Goal: Navigation & Orientation: Find specific page/section

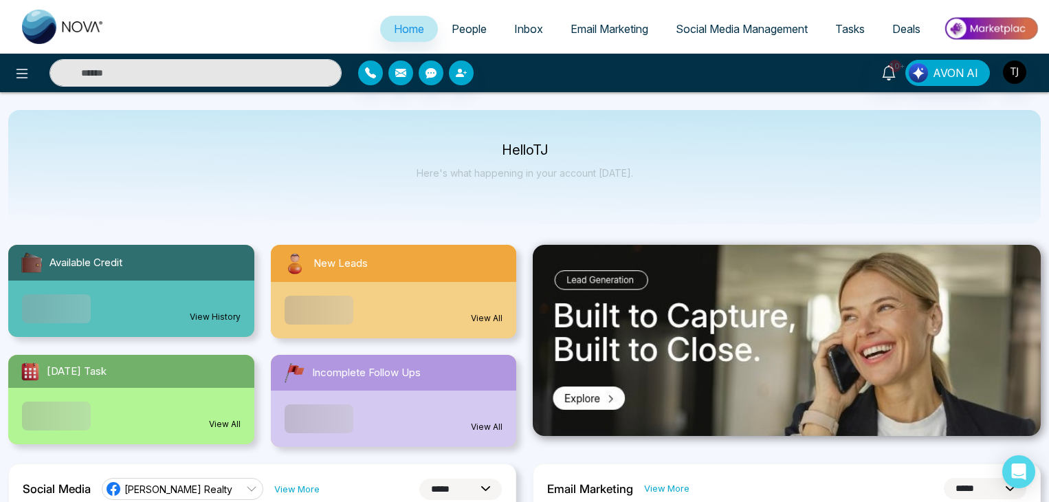
select select "*"
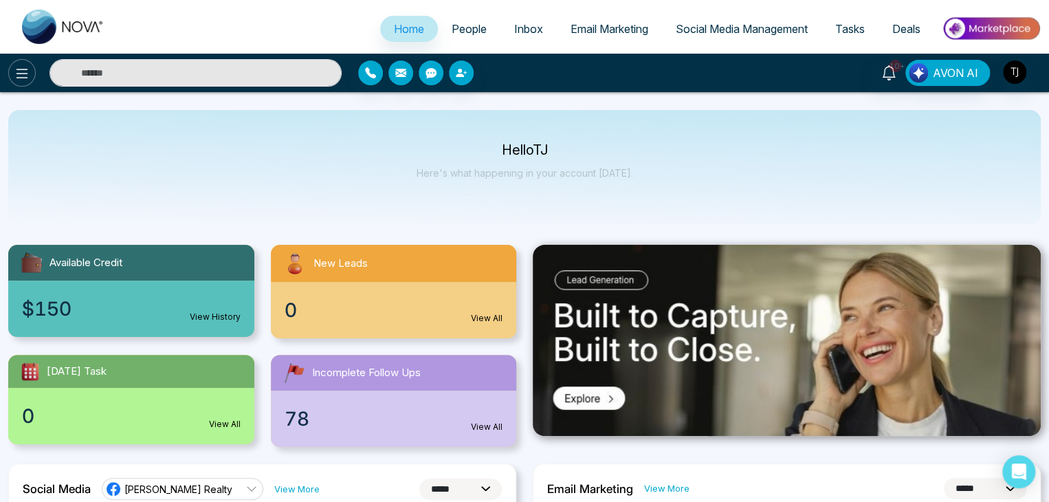
click at [25, 65] on icon at bounding box center [22, 73] width 17 height 17
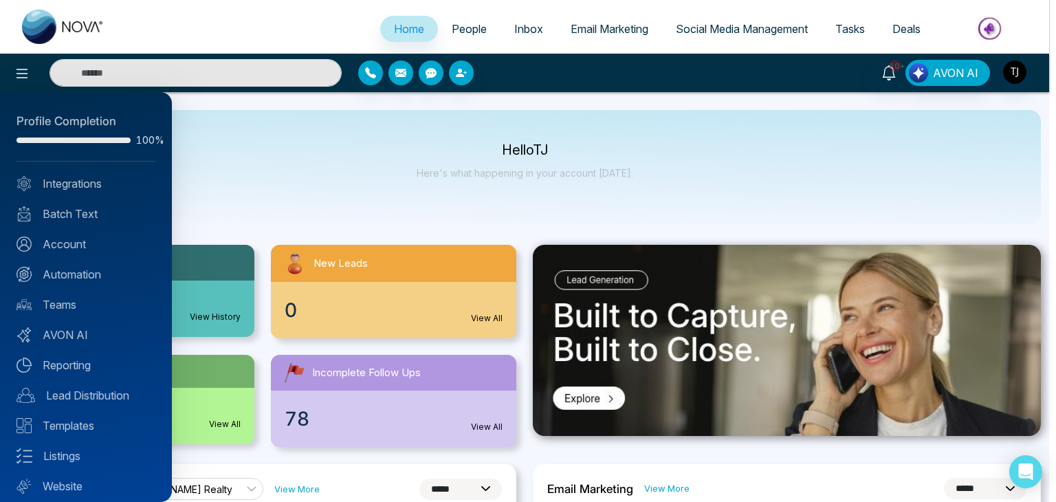
click at [308, 187] on div at bounding box center [528, 251] width 1056 height 502
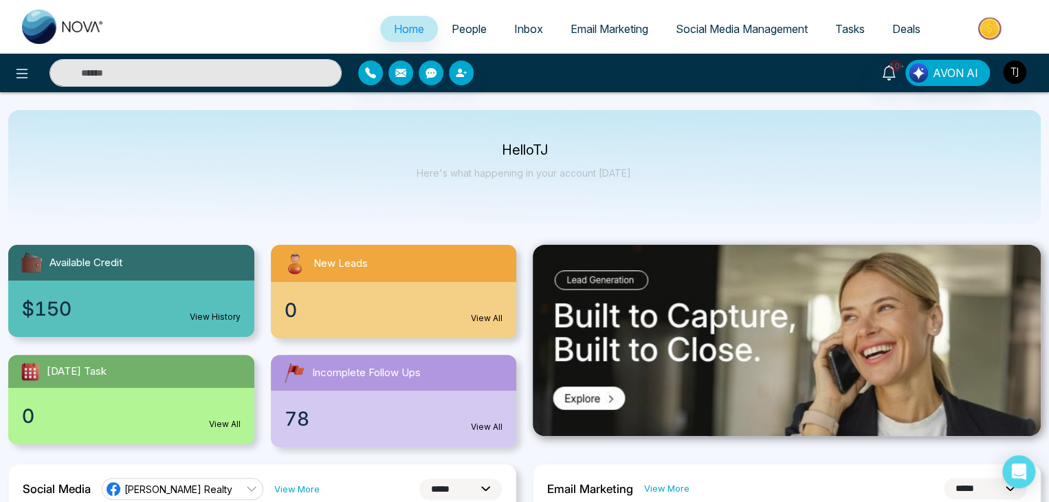
click at [481, 32] on link "People" at bounding box center [469, 29] width 63 height 26
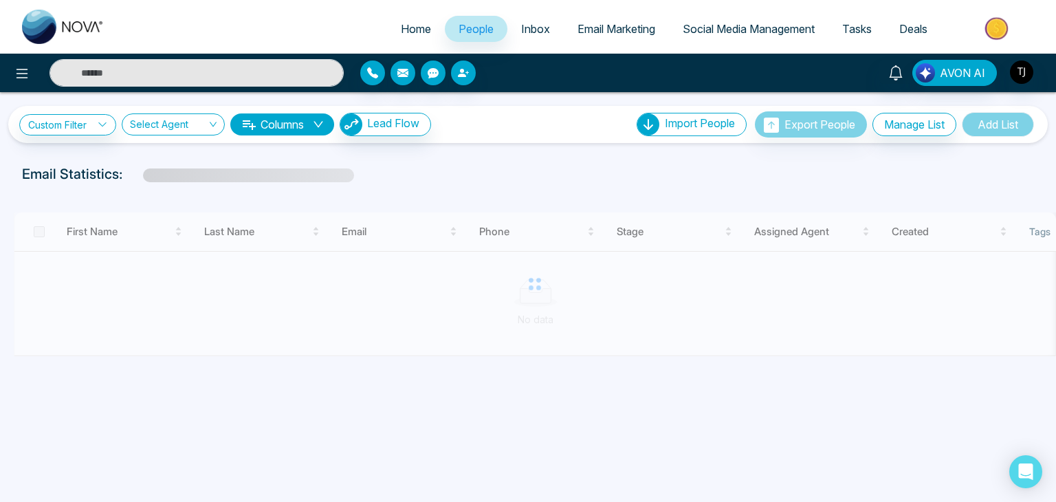
click at [536, 35] on span "Inbox" at bounding box center [535, 29] width 29 height 14
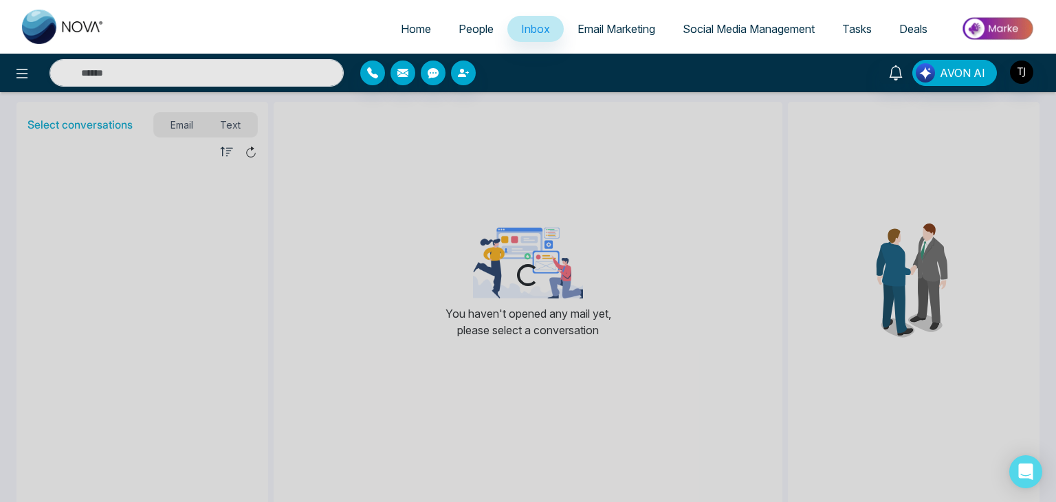
click at [626, 23] on span "Email Marketing" at bounding box center [617, 29] width 78 height 14
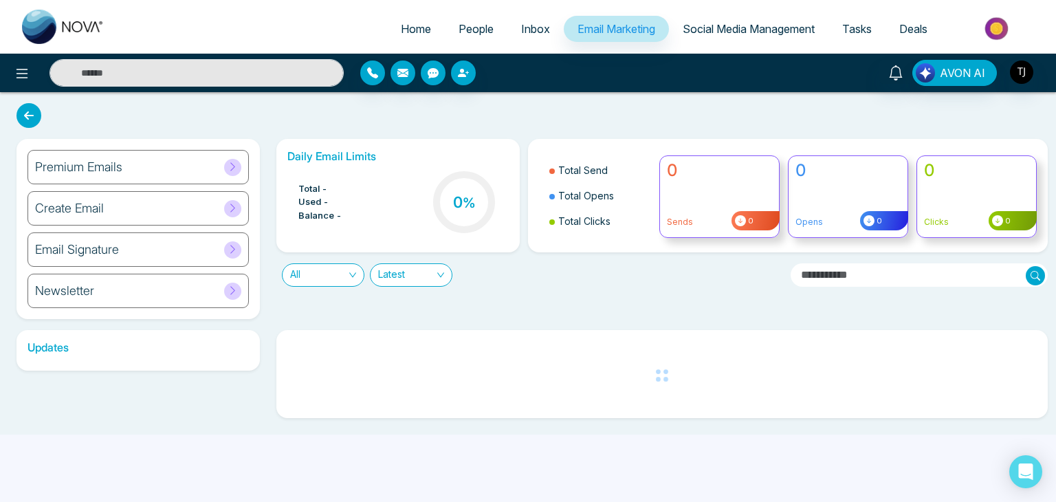
click at [729, 34] on span "Social Media Management" at bounding box center [749, 29] width 132 height 14
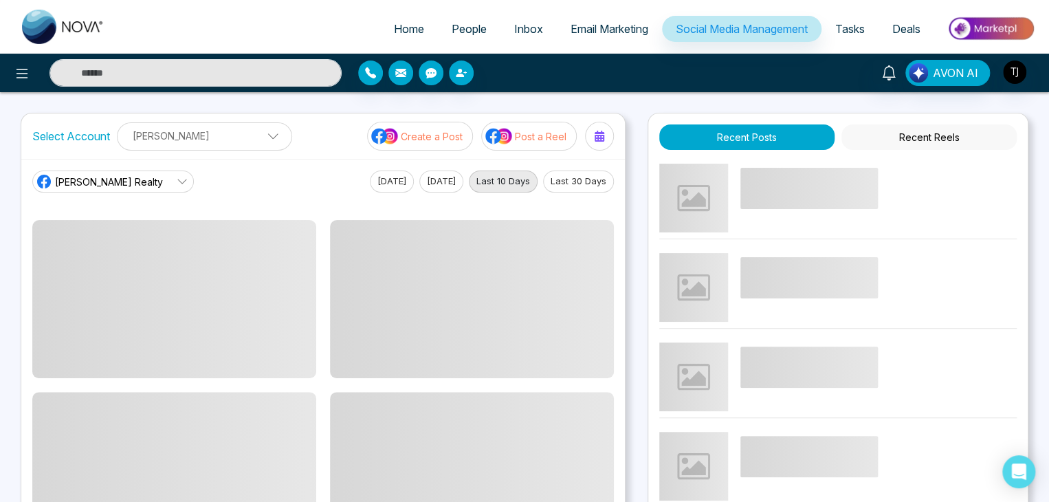
click at [858, 36] on link "Tasks" at bounding box center [850, 29] width 57 height 26
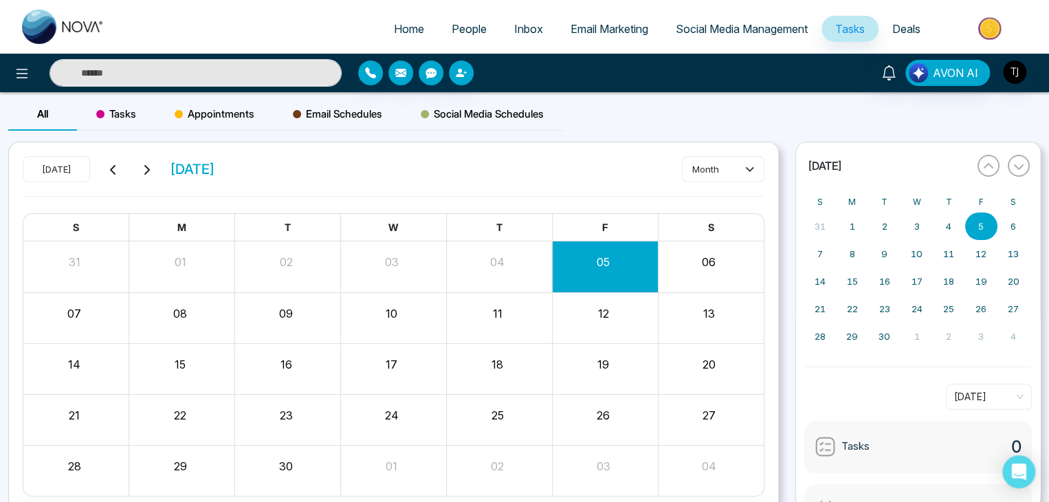
click at [935, 25] on li at bounding box center [988, 30] width 107 height 28
click at [911, 31] on span "Deals" at bounding box center [907, 29] width 28 height 14
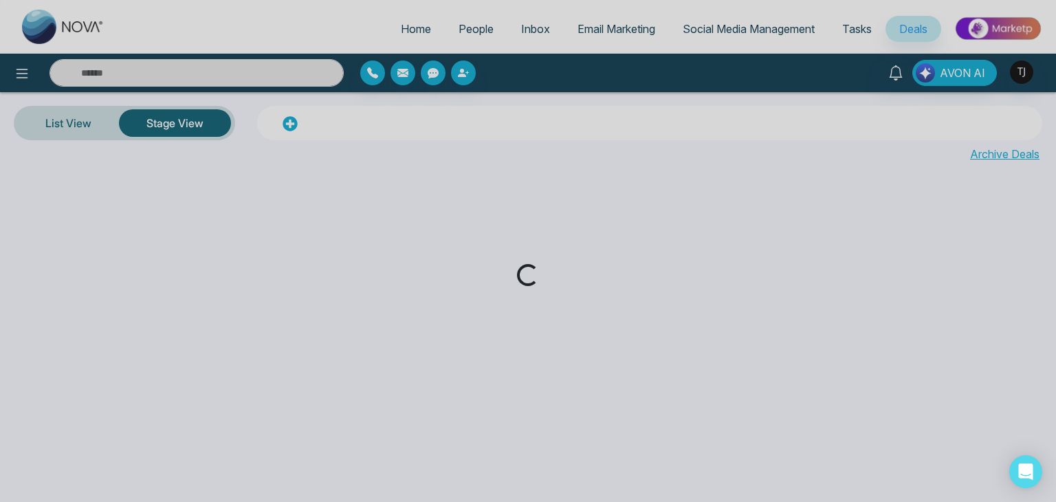
click at [411, 25] on div "Loading..." at bounding box center [528, 251] width 1056 height 502
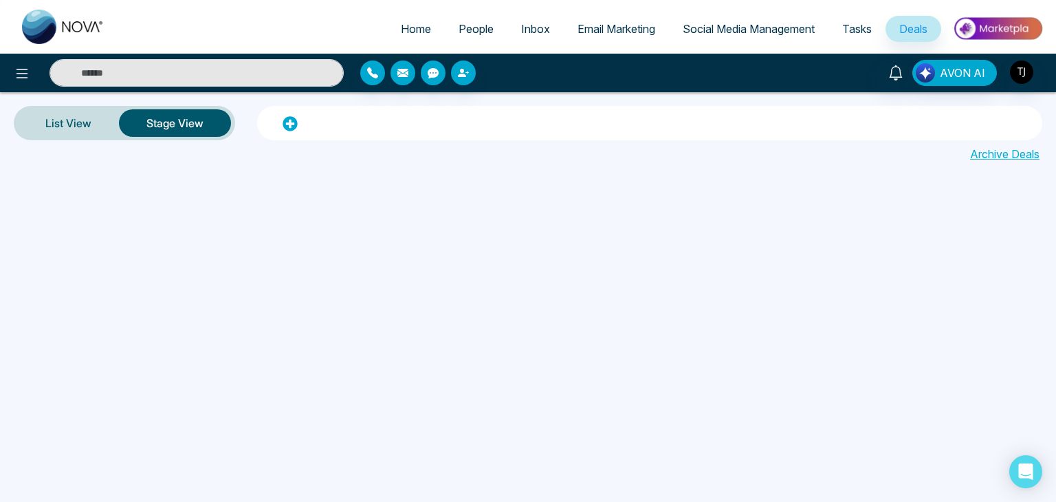
click at [409, 30] on span "Home" at bounding box center [416, 29] width 30 height 14
select select "*"
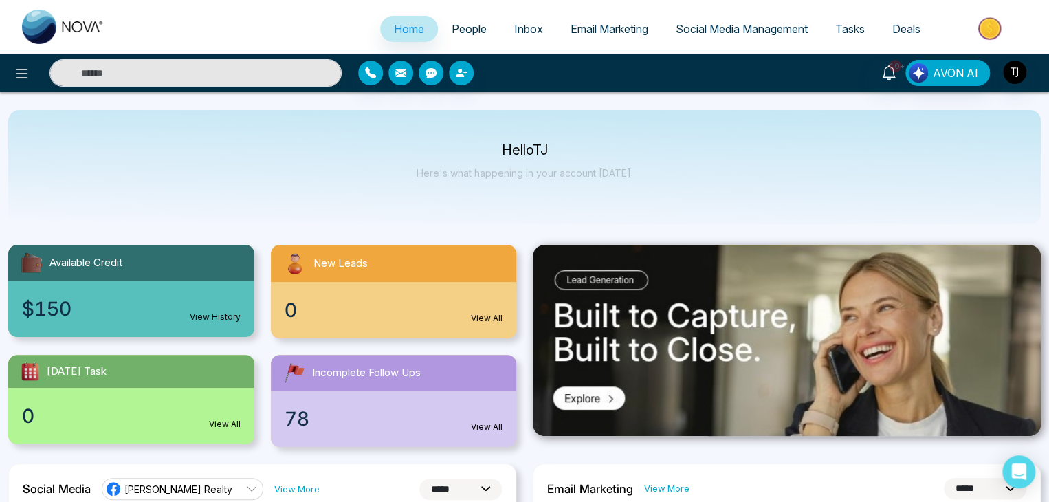
click at [607, 187] on div "Hello [PERSON_NAME] Here's what happening in your account [DATE]." at bounding box center [525, 166] width 217 height 45
click at [21, 65] on icon at bounding box center [22, 73] width 17 height 17
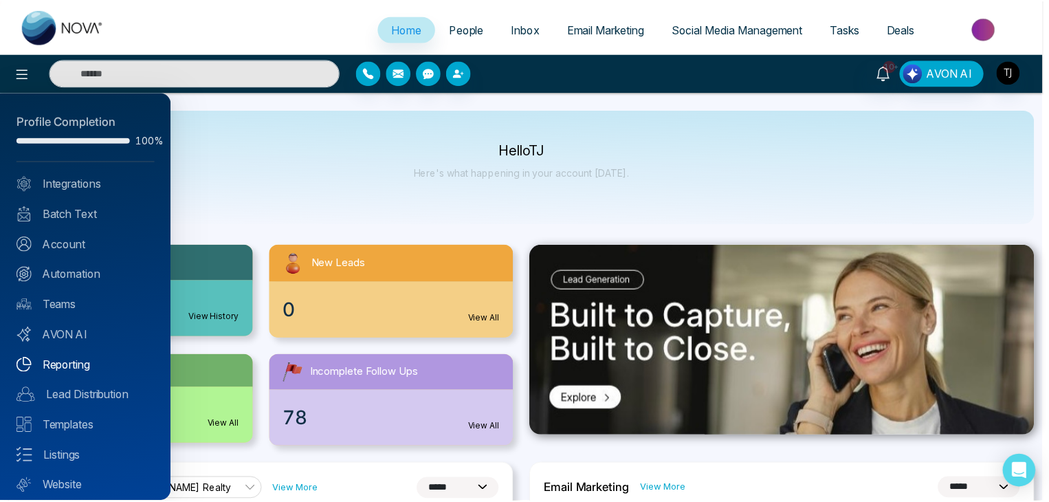
scroll to position [39, 0]
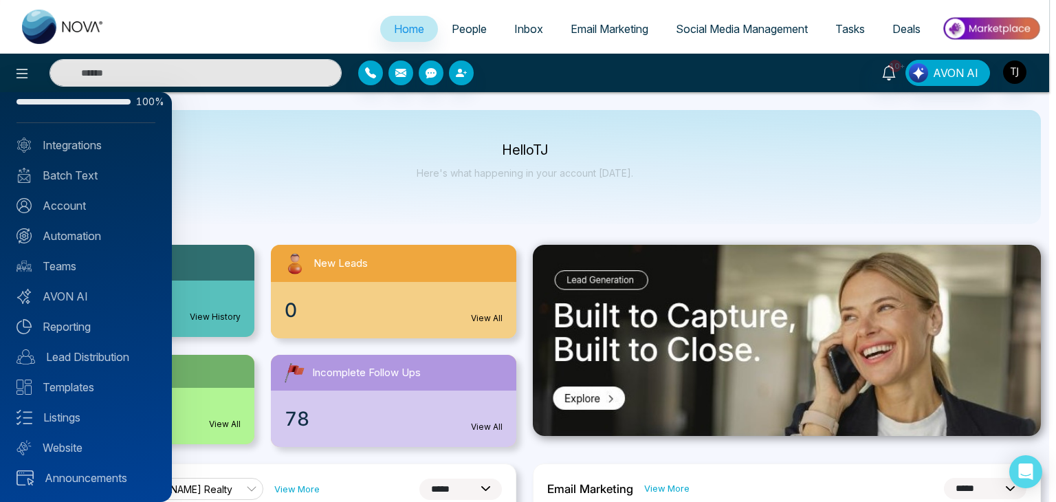
click at [715, 195] on div at bounding box center [528, 251] width 1056 height 502
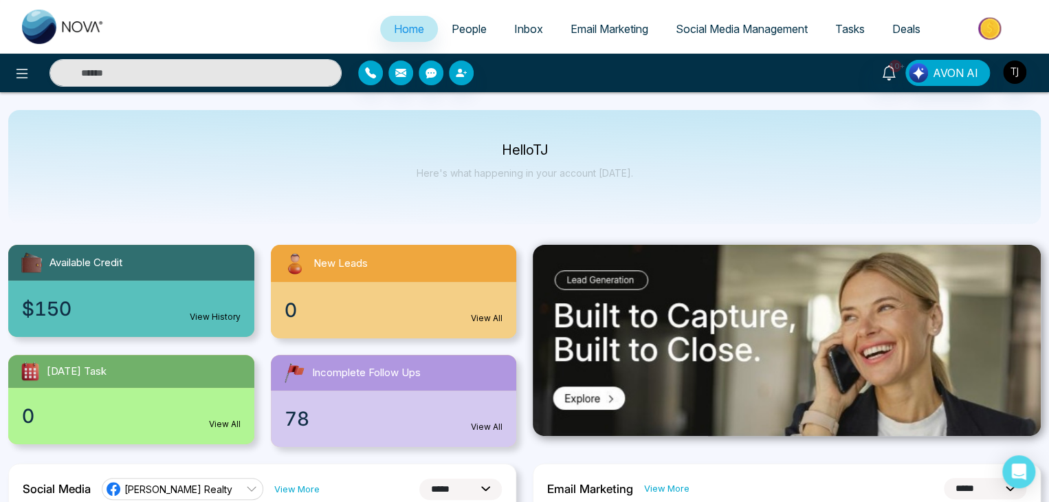
click at [1027, 75] on div "10+ AVON AI" at bounding box center [830, 73] width 421 height 26
click at [1015, 73] on img "button" at bounding box center [1014, 72] width 23 height 23
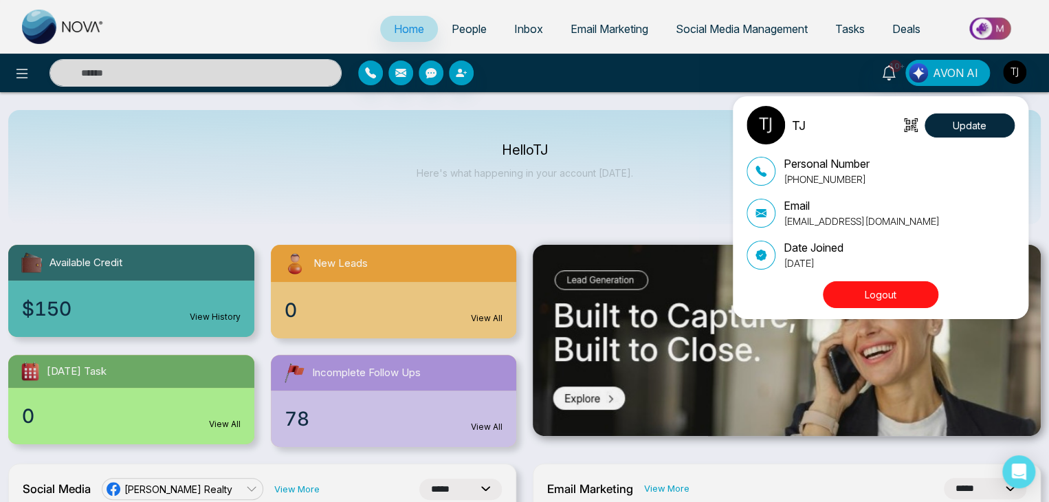
click at [1015, 73] on div "TJ Update Personal Number [PHONE_NUMBER] Email [EMAIL_ADDRESS][DOMAIN_NAME] Dat…" at bounding box center [524, 251] width 1049 height 502
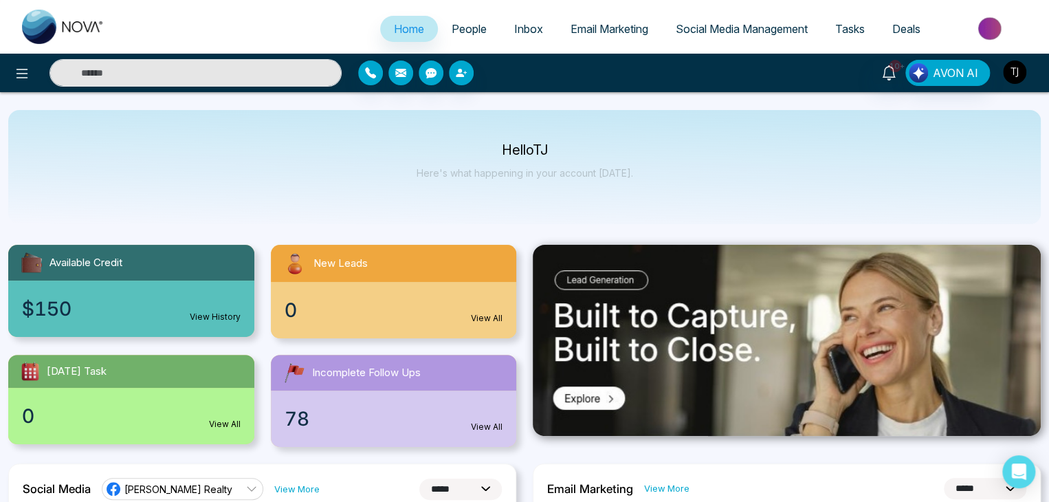
click at [1017, 75] on img "button" at bounding box center [1014, 72] width 23 height 23
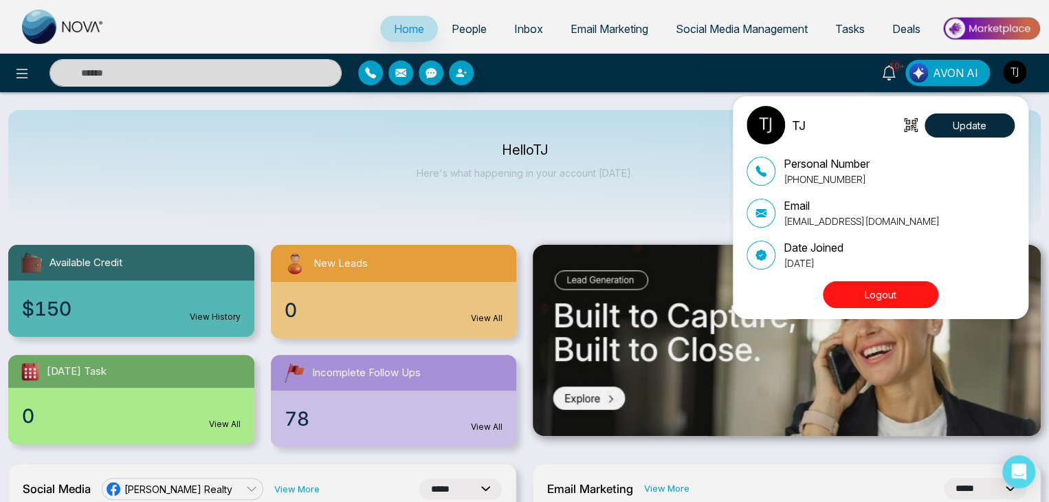
click at [1017, 75] on div "TJ Update Personal Number [PHONE_NUMBER] Email [EMAIL_ADDRESS][DOMAIN_NAME] Dat…" at bounding box center [524, 251] width 1049 height 502
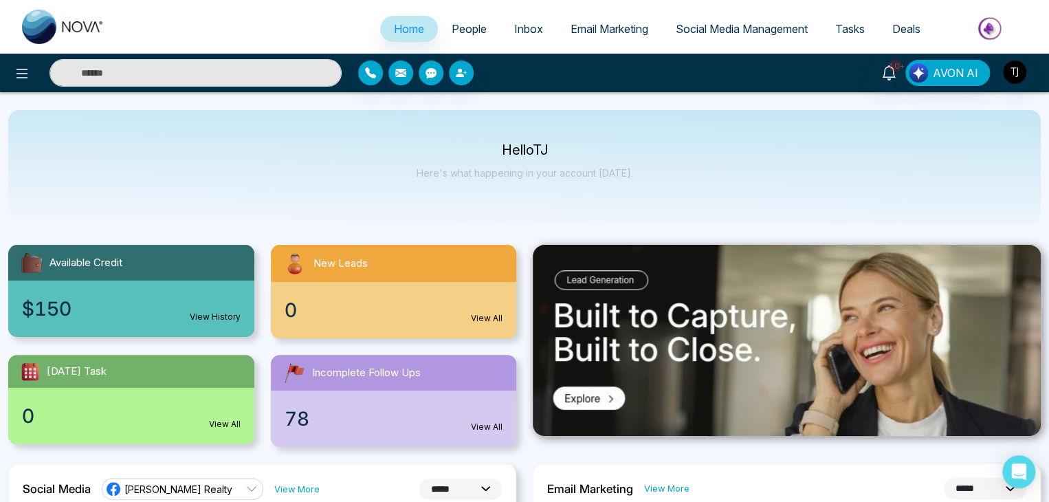
click at [652, 31] on link "Email Marketing" at bounding box center [609, 29] width 105 height 26
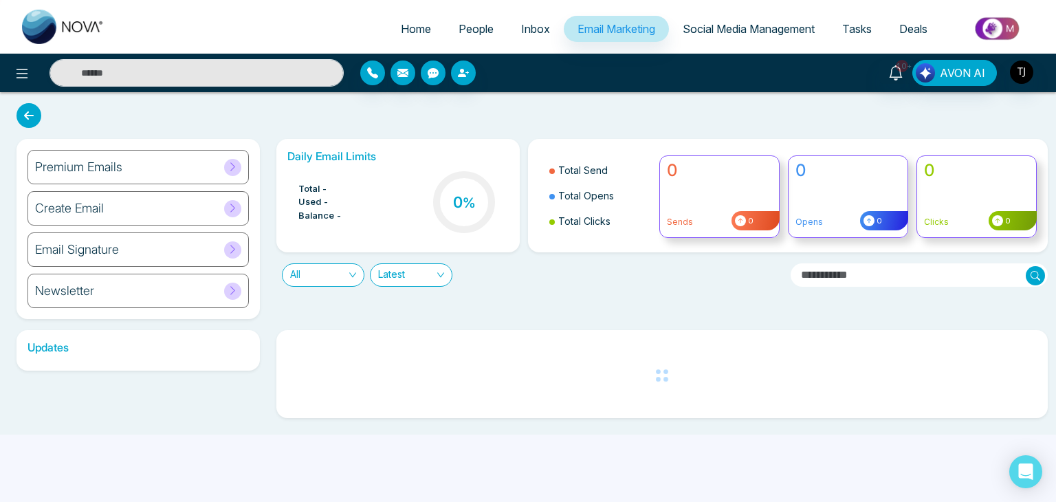
click at [102, 160] on h6 "Premium Emails" at bounding box center [78, 167] width 87 height 15
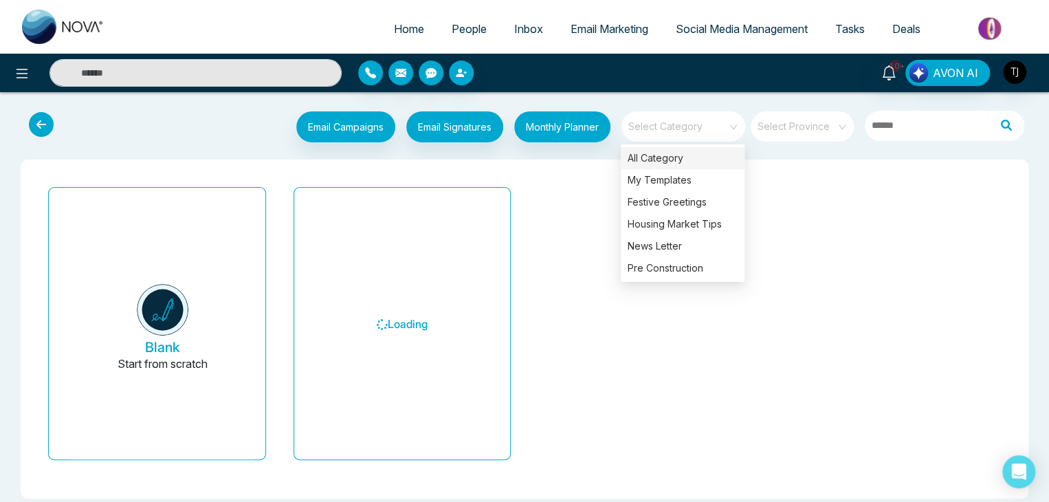
click at [677, 135] on span at bounding box center [678, 126] width 99 height 30
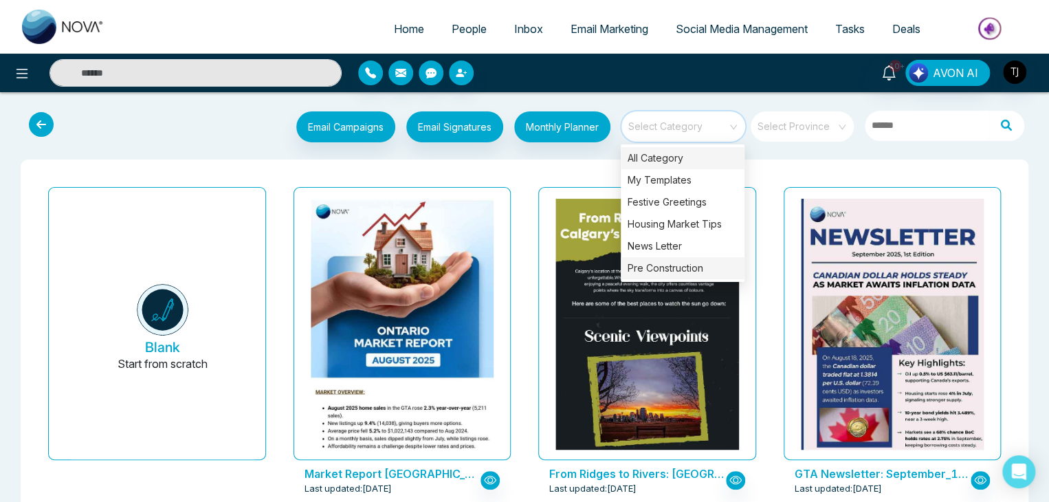
click at [698, 268] on div "Pre Construction" at bounding box center [683, 268] width 124 height 22
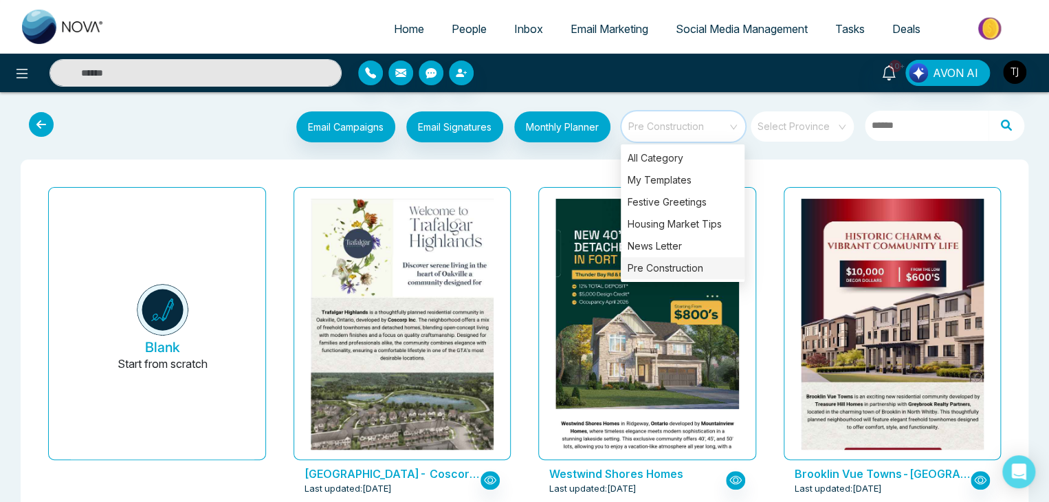
click at [765, 153] on div "Email Campaigns Start from scratch? View my campaigns Email Signatures Monthly …" at bounding box center [524, 128] width 1049 height 51
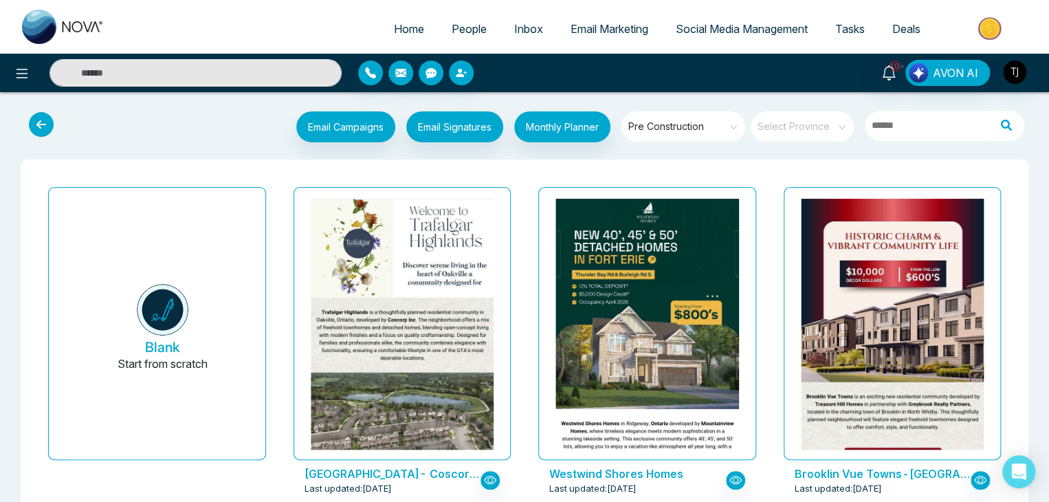
click at [695, 130] on span "Pre Construction" at bounding box center [685, 126] width 112 height 21
click at [712, 78] on div "10+ AVON AI" at bounding box center [830, 73] width 421 height 26
click at [397, 25] on span "Home" at bounding box center [409, 29] width 30 height 14
select select "*"
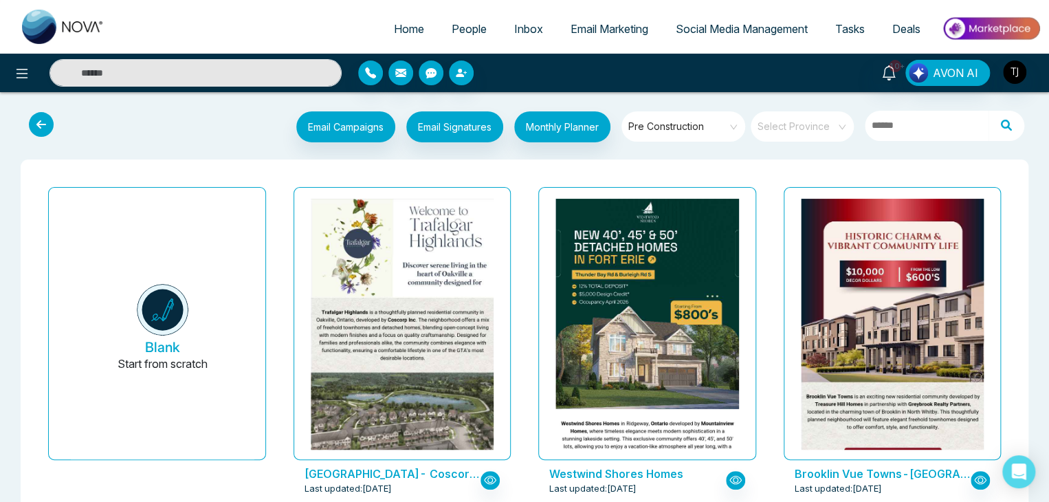
select select "*"
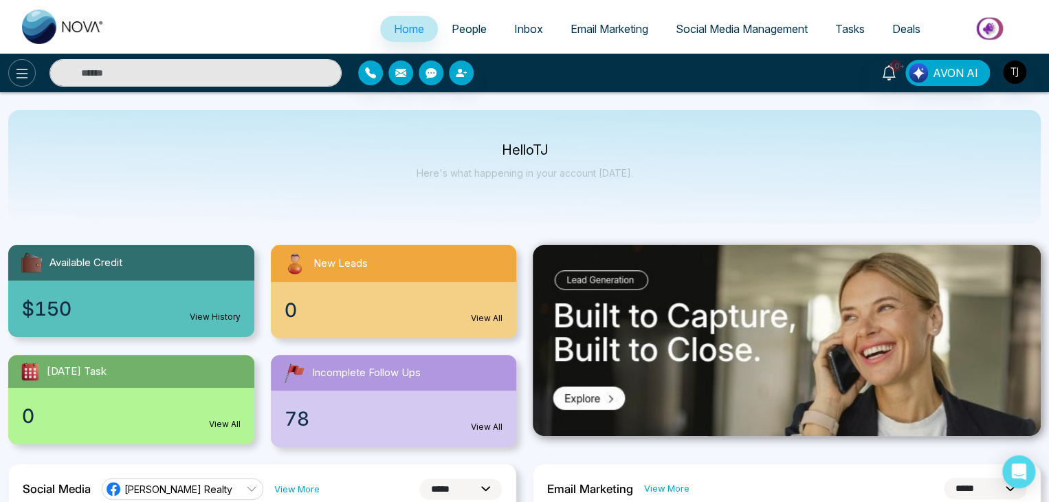
click at [14, 73] on icon at bounding box center [22, 73] width 17 height 17
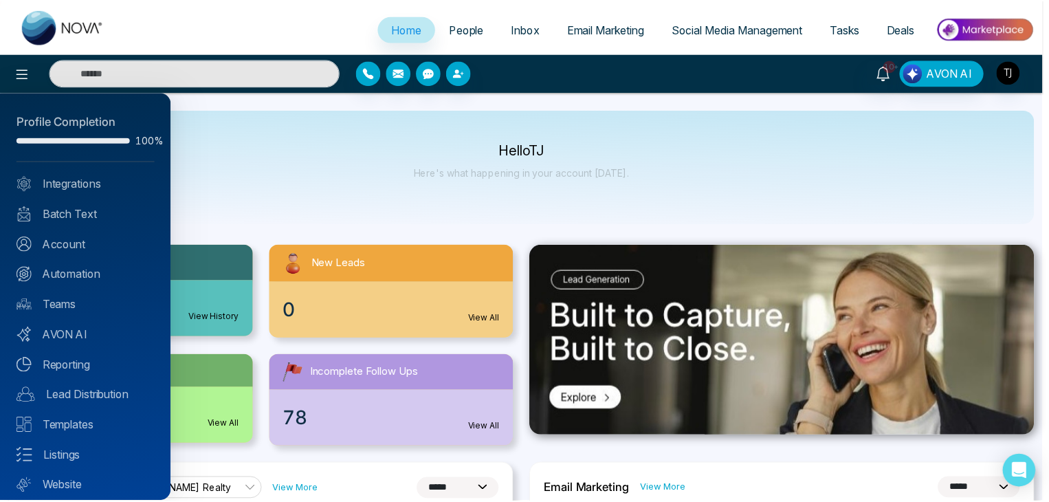
scroll to position [39, 0]
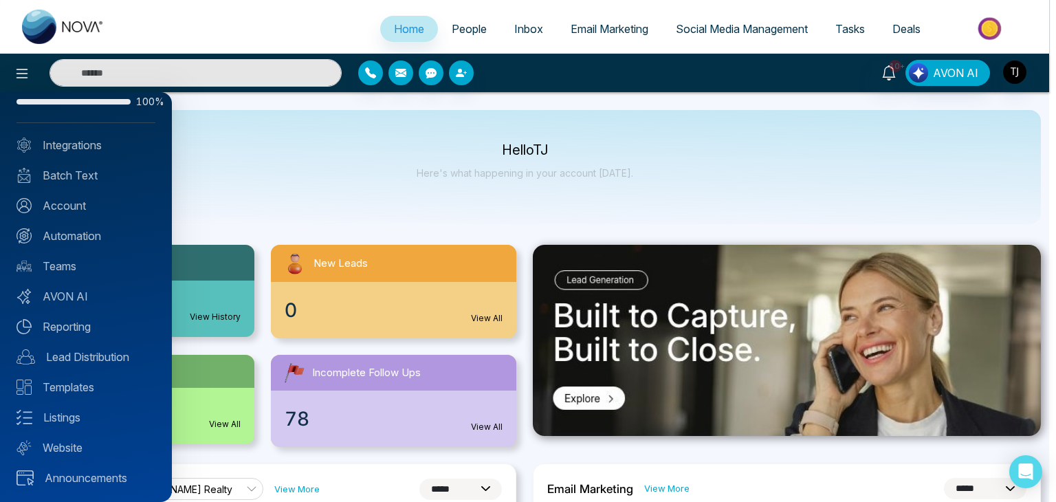
click at [305, 173] on div at bounding box center [528, 251] width 1056 height 502
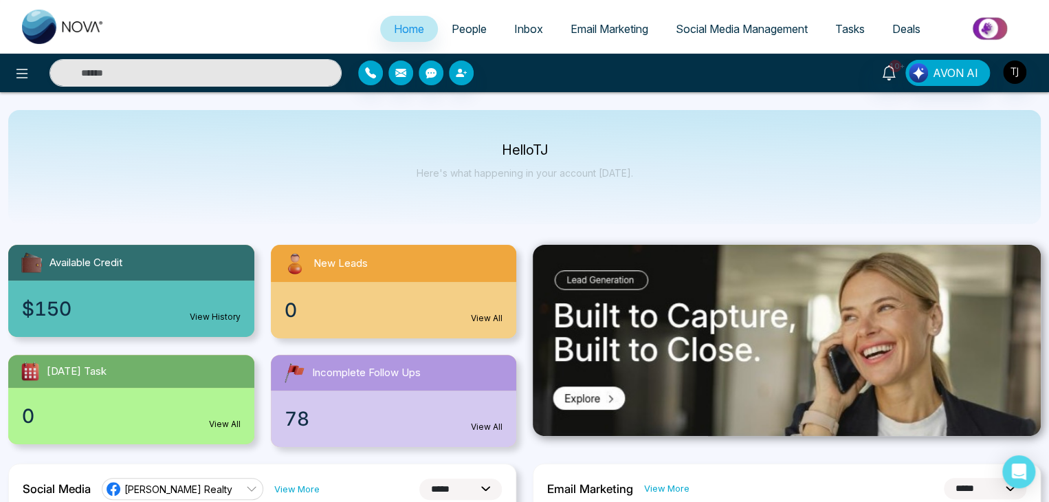
click at [730, 22] on span "Social Media Management" at bounding box center [742, 29] width 132 height 14
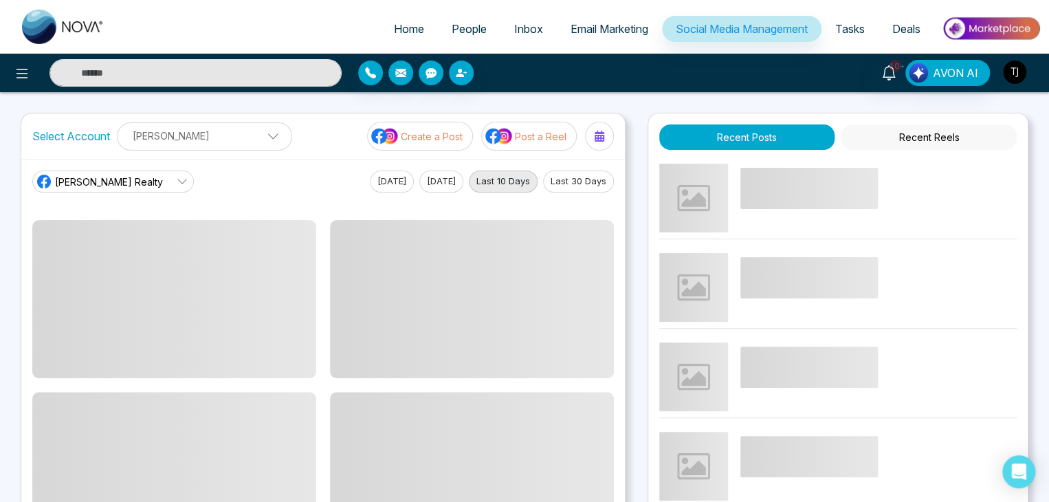
click at [1026, 78] on button "button" at bounding box center [1015, 72] width 25 height 25
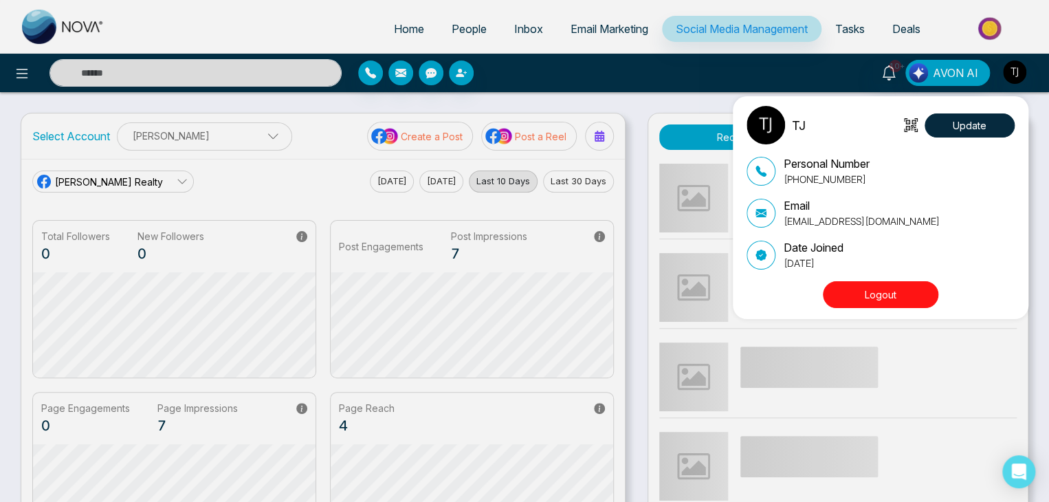
click at [915, 302] on button "Logout" at bounding box center [881, 294] width 116 height 27
